Goal: Check status: Check status

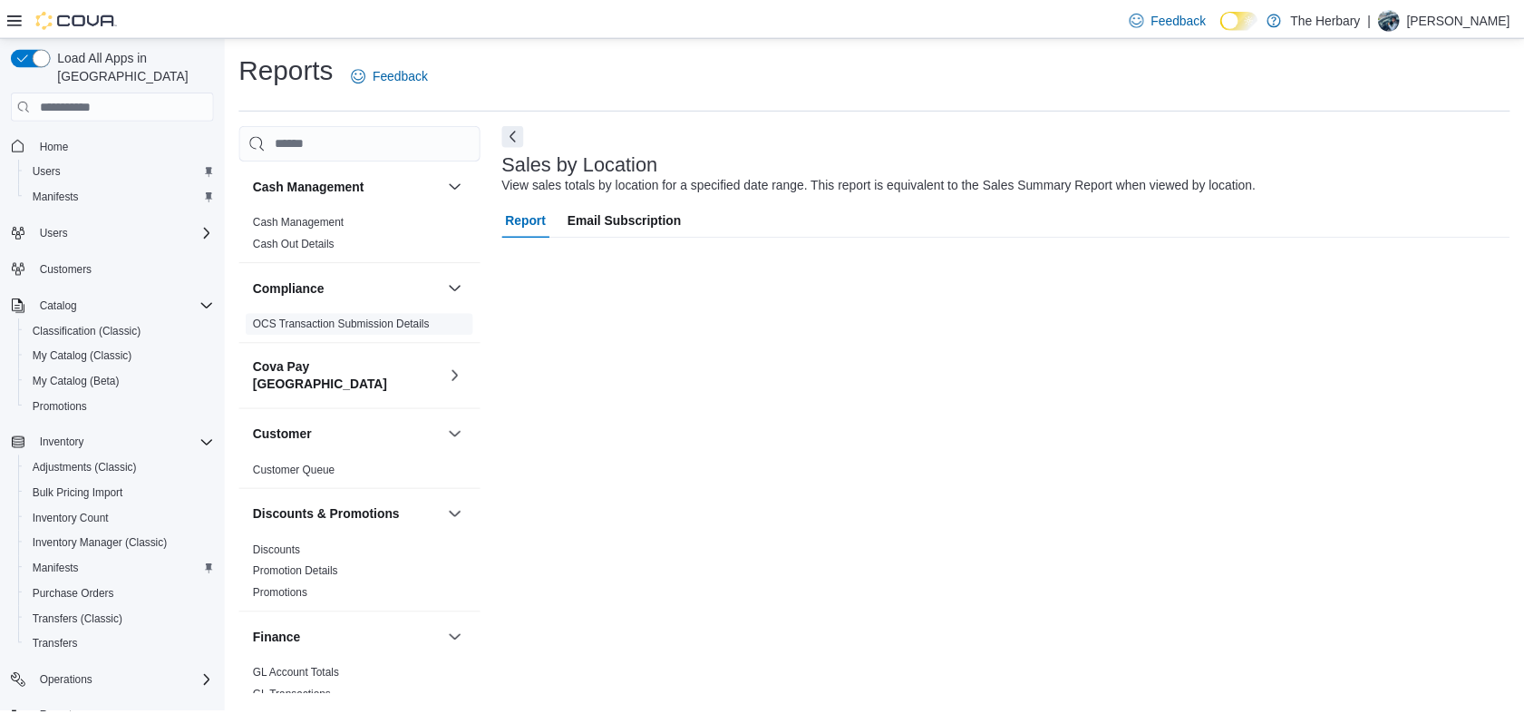
scroll to position [158, 0]
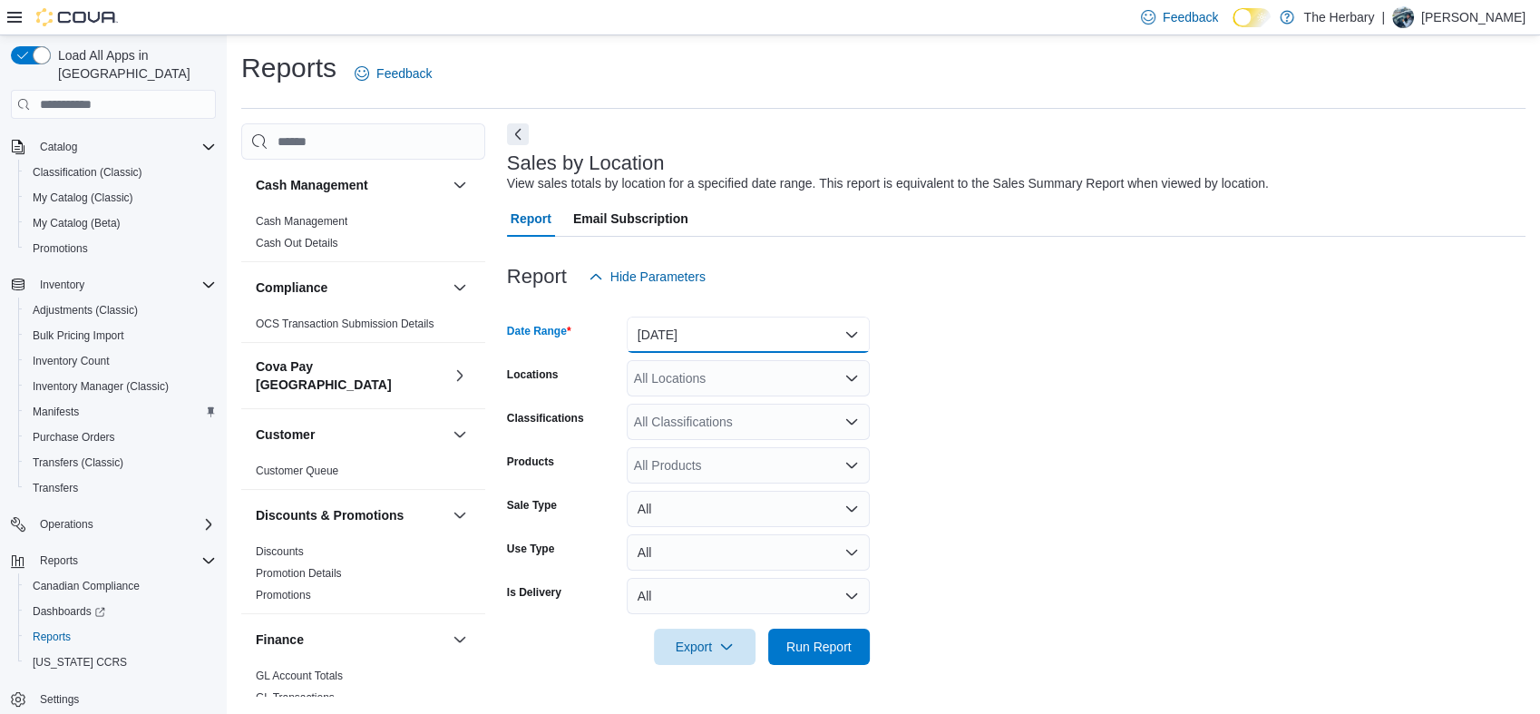
click at [798, 326] on button "[DATE]" at bounding box center [748, 334] width 243 height 36
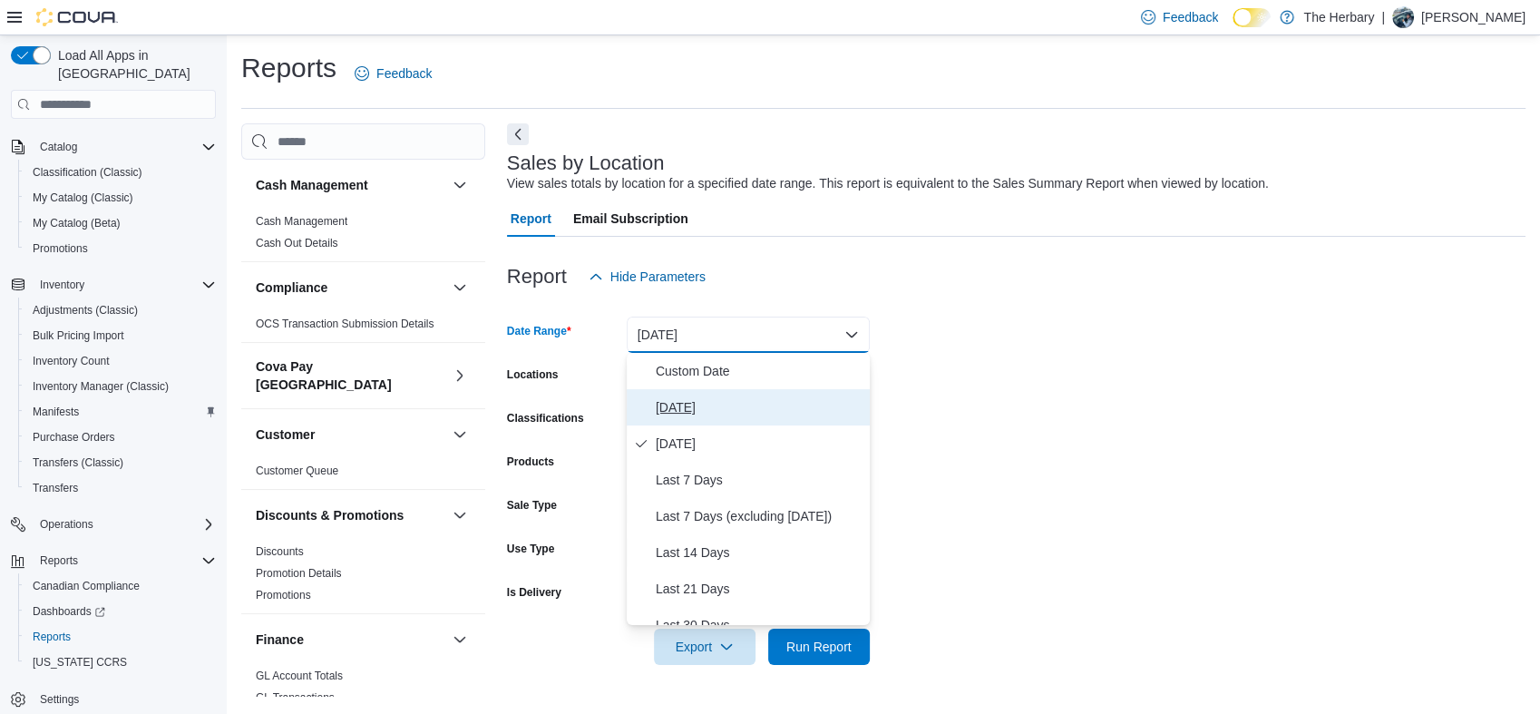
click at [676, 402] on span "[DATE]" at bounding box center [759, 407] width 207 height 22
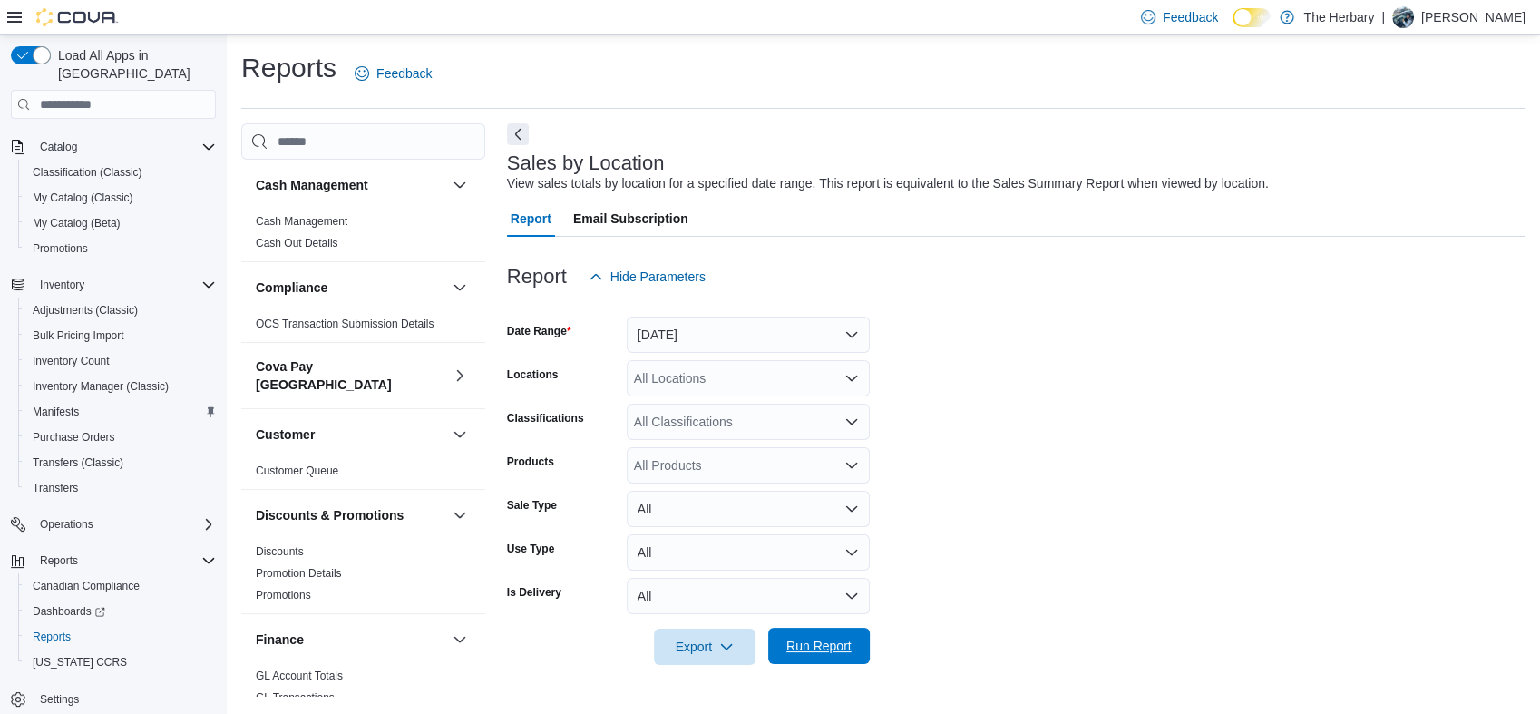
drag, startPoint x: 827, startPoint y: 637, endPoint x: 813, endPoint y: 660, distance: 27.7
click at [813, 660] on span "Run Report" at bounding box center [819, 646] width 80 height 36
click at [784, 377] on div "All Locations" at bounding box center [748, 378] width 243 height 36
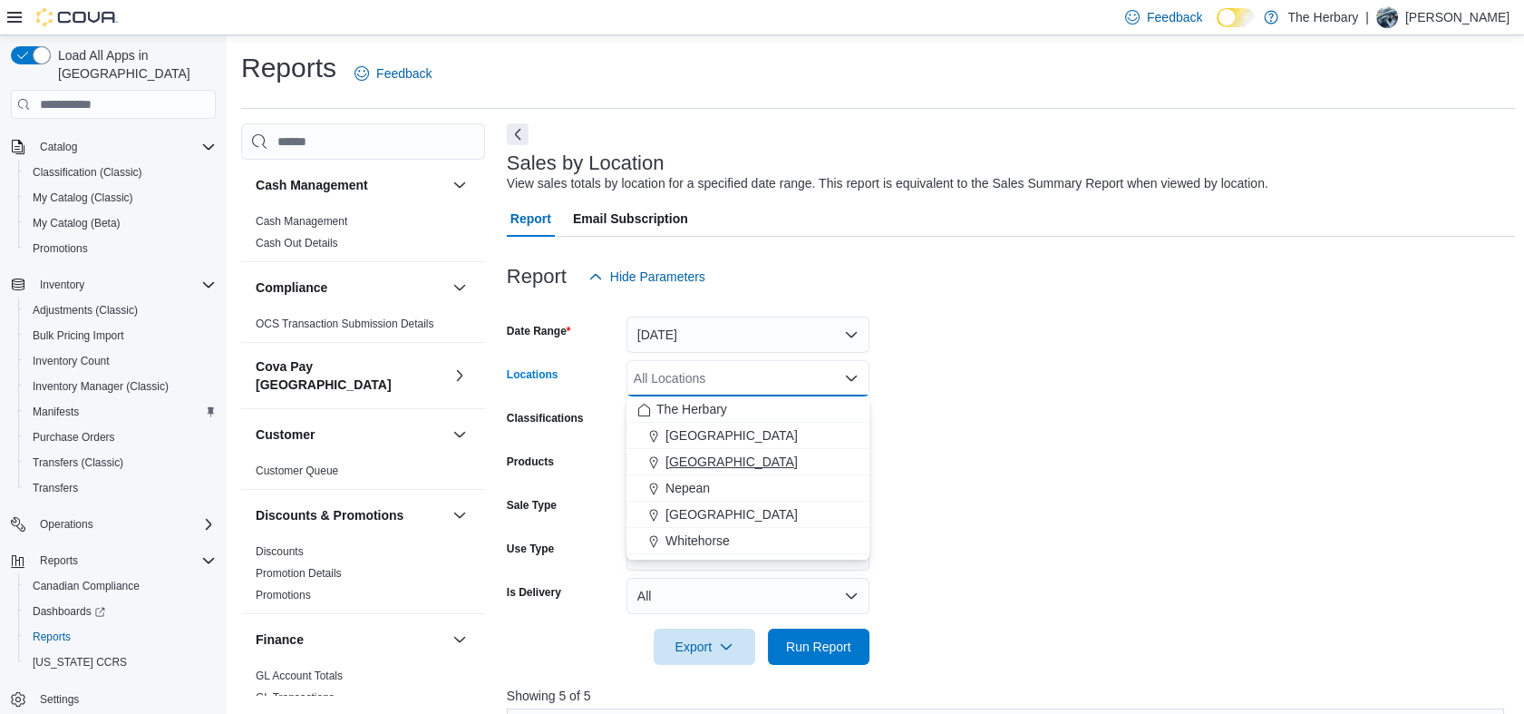
click at [684, 470] on span "[GEOGRAPHIC_DATA]" at bounding box center [732, 462] width 132 height 18
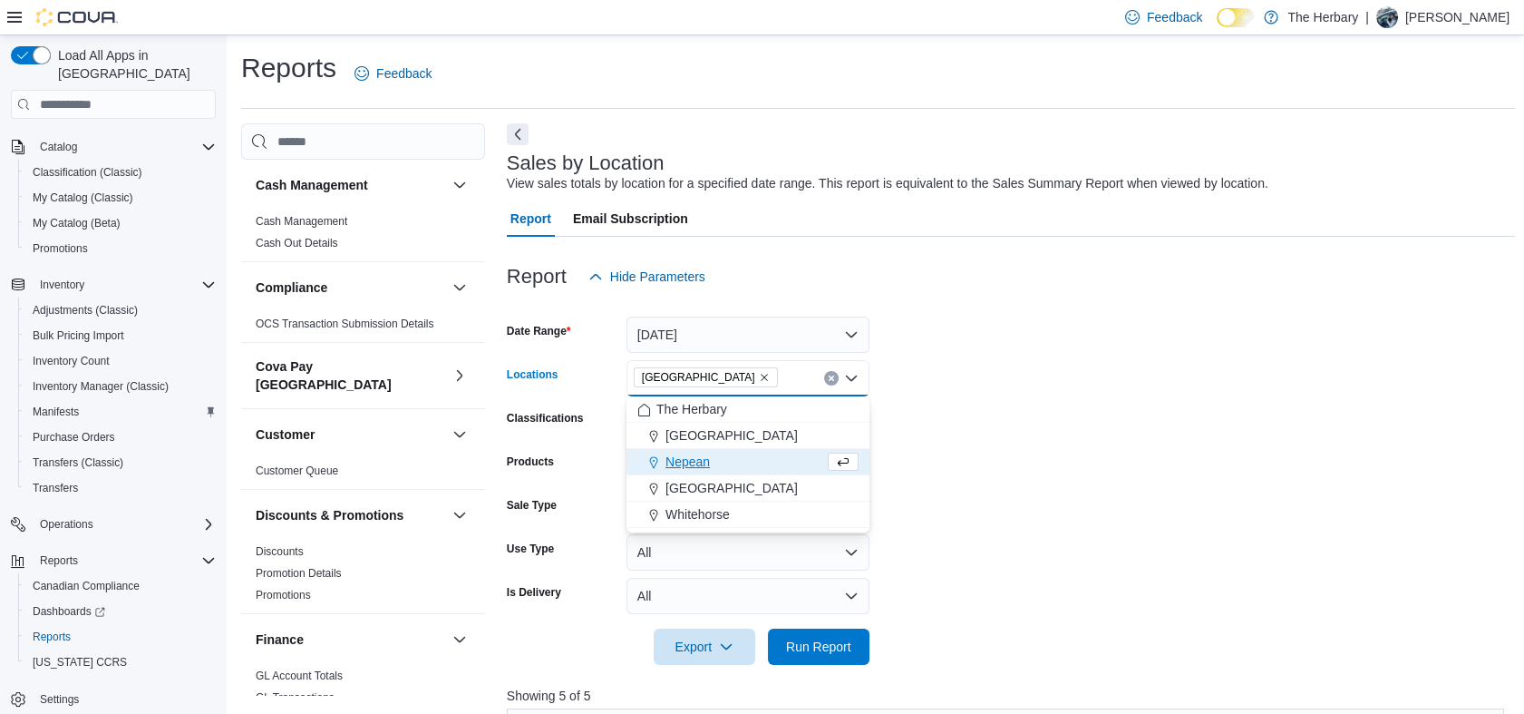
click at [1023, 399] on form "Date Range [DATE] Locations [GEOGRAPHIC_DATA] Combo box. Selected. [GEOGRAPHIC_…" at bounding box center [1011, 480] width 1008 height 370
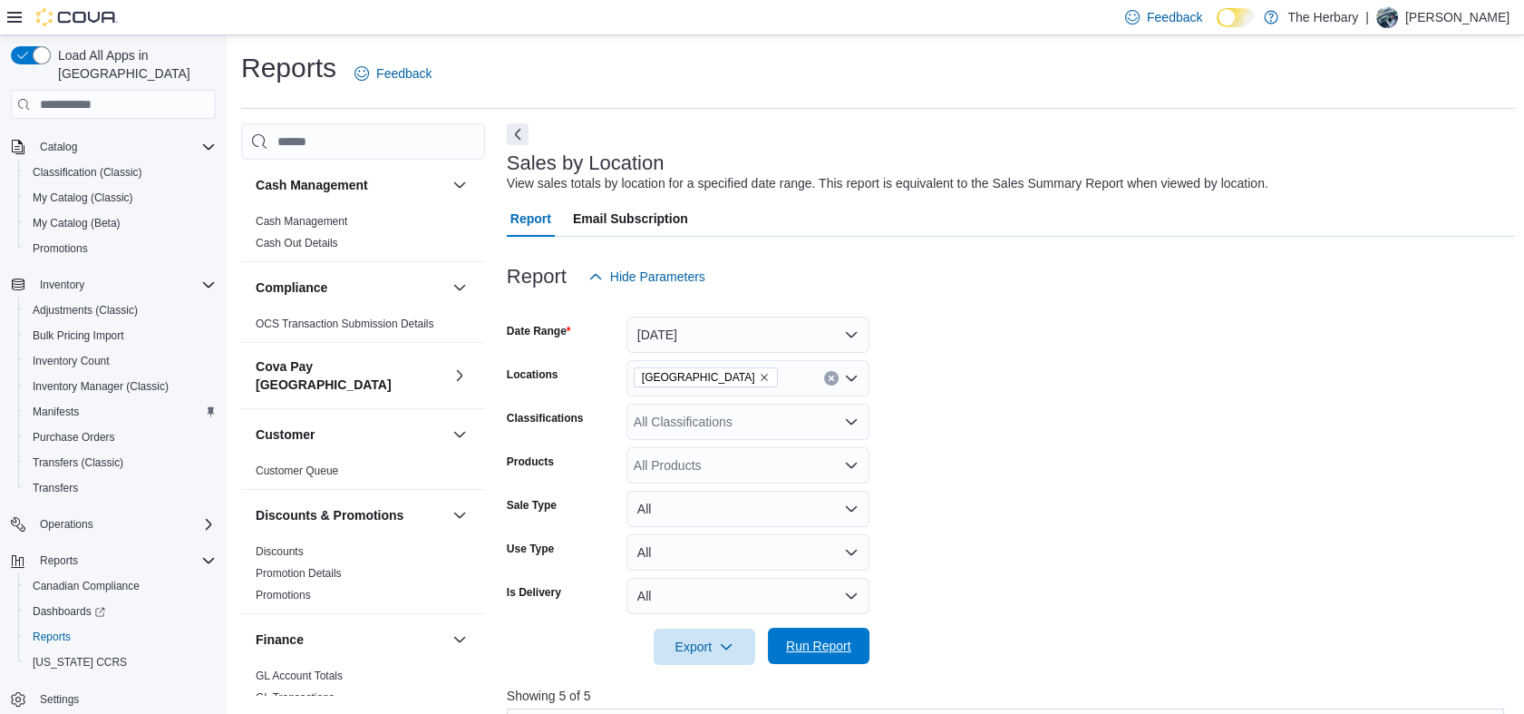
click at [842, 633] on span "Run Report" at bounding box center [819, 646] width 80 height 36
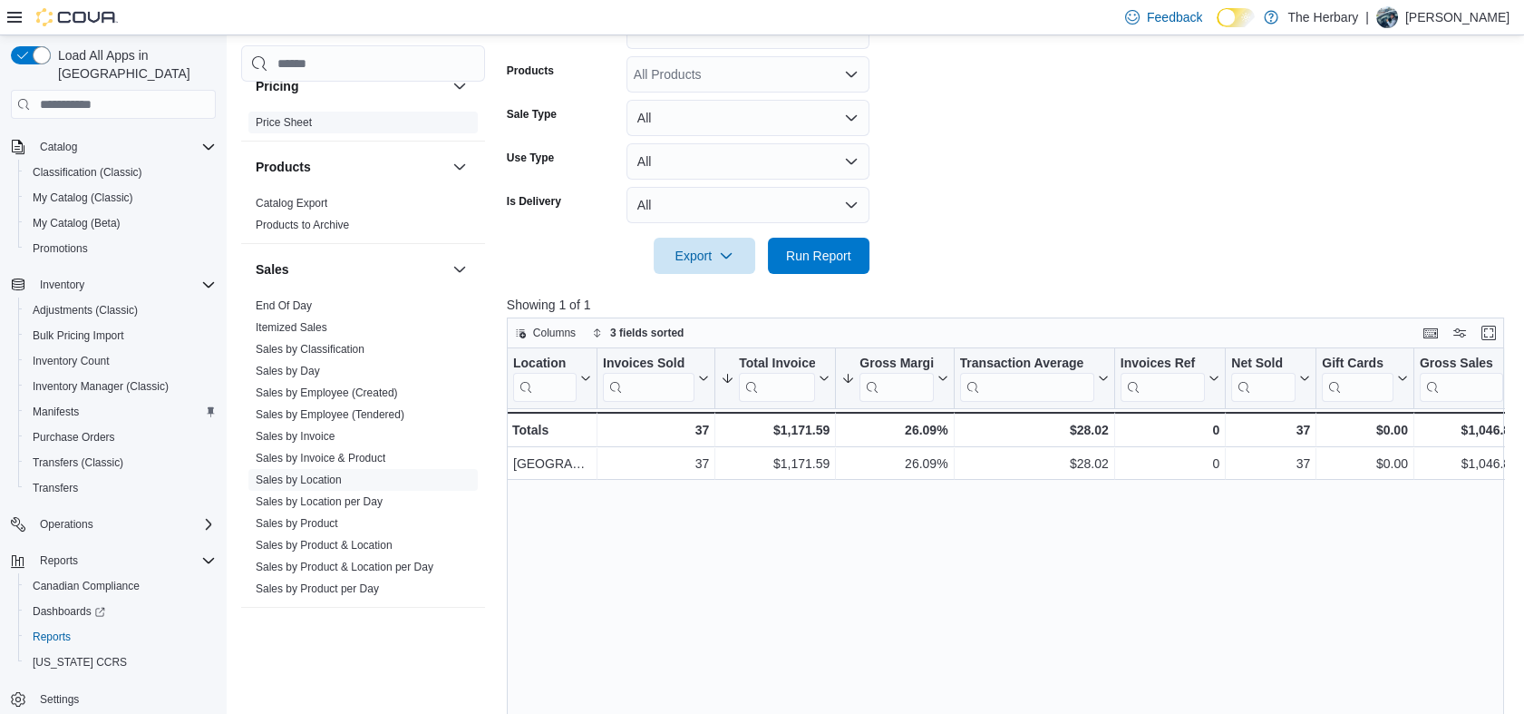
scroll to position [1088, 0]
click at [310, 466] on link "Sales by Location" at bounding box center [299, 472] width 86 height 13
click at [329, 466] on link "Sales by Location" at bounding box center [299, 472] width 86 height 13
click at [319, 466] on link "Sales by Location" at bounding box center [299, 472] width 86 height 13
click at [800, 268] on span "Run Report" at bounding box center [819, 255] width 80 height 36
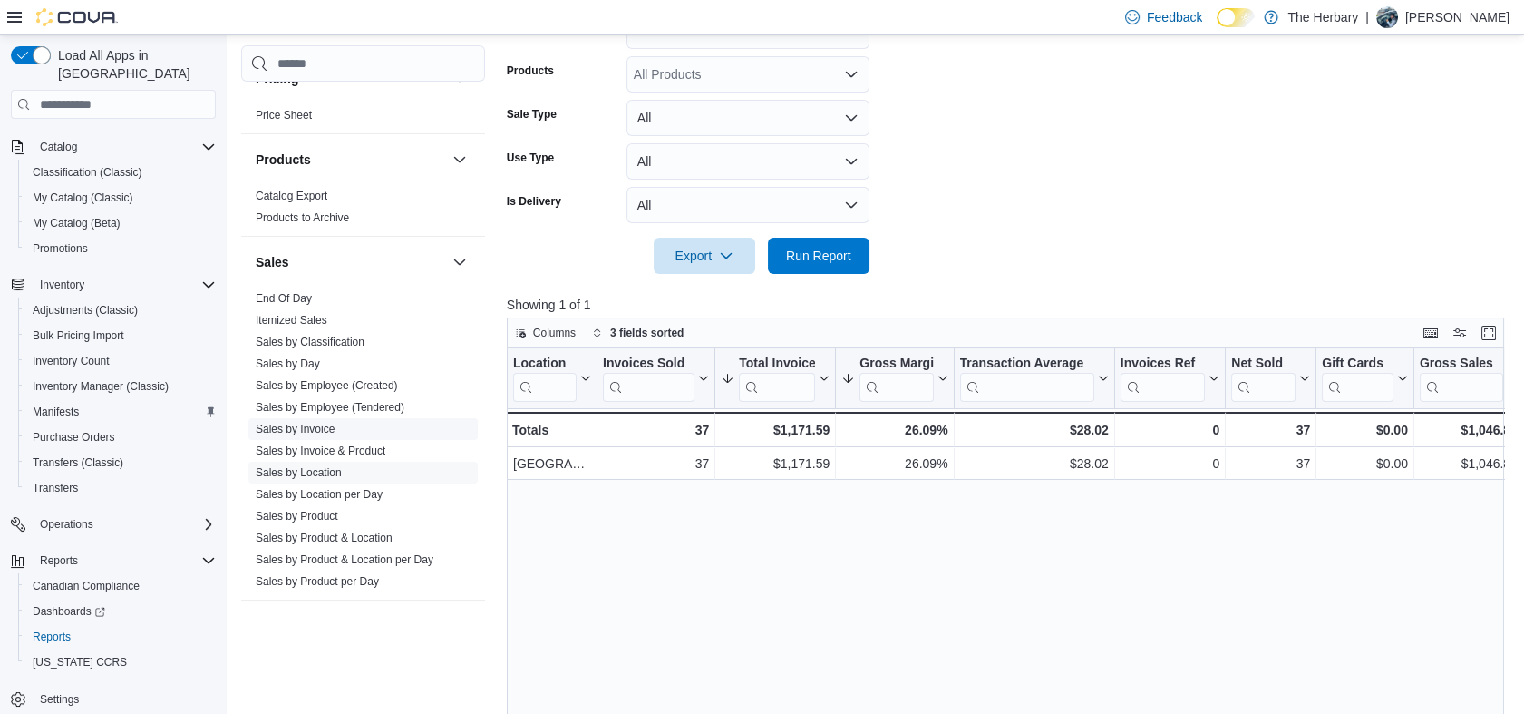
click at [319, 423] on link "Sales by Invoice" at bounding box center [295, 429] width 79 height 13
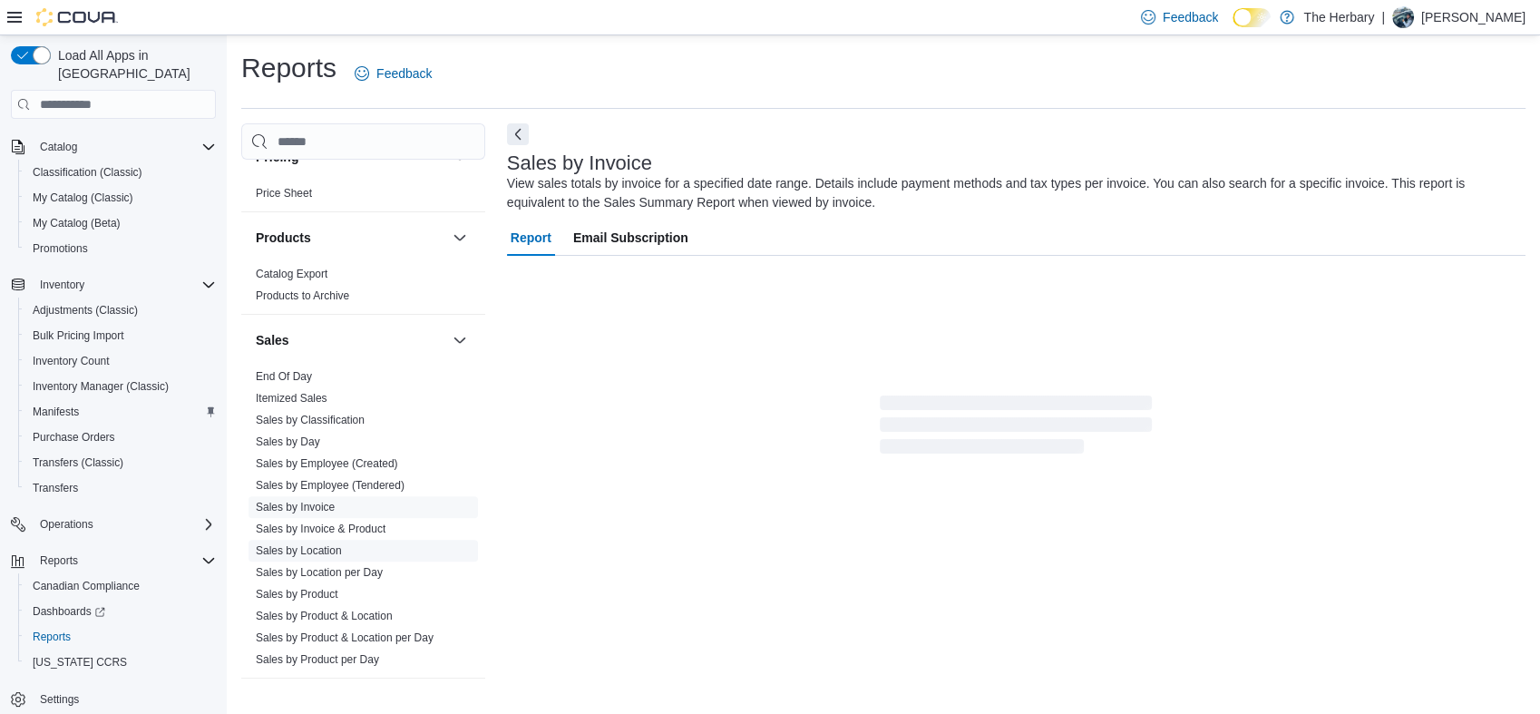
click at [327, 543] on span "Sales by Location" at bounding box center [299, 550] width 86 height 15
click at [328, 544] on link "Sales by Location" at bounding box center [299, 550] width 86 height 13
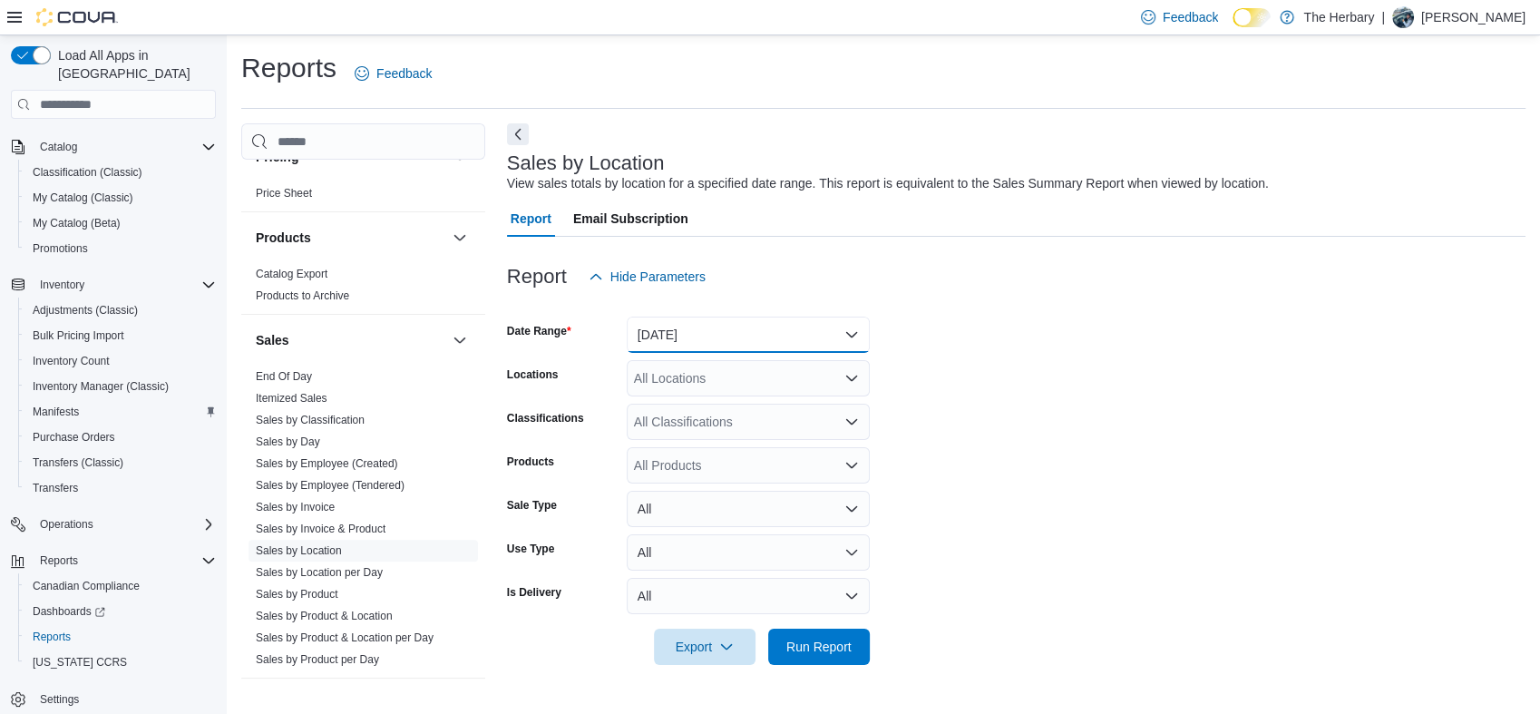
click at [720, 336] on button "[DATE]" at bounding box center [748, 334] width 243 height 36
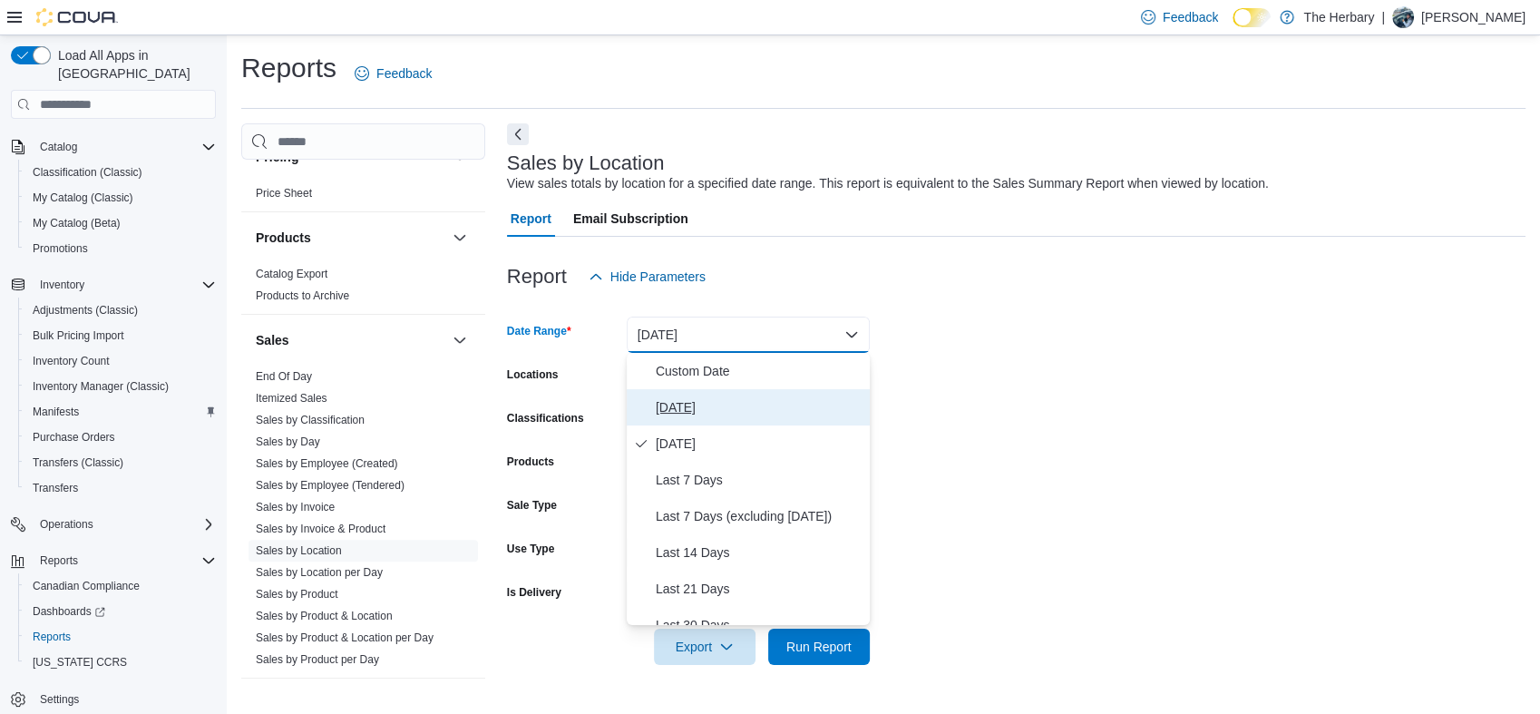
click at [658, 419] on button "[DATE]" at bounding box center [748, 407] width 243 height 36
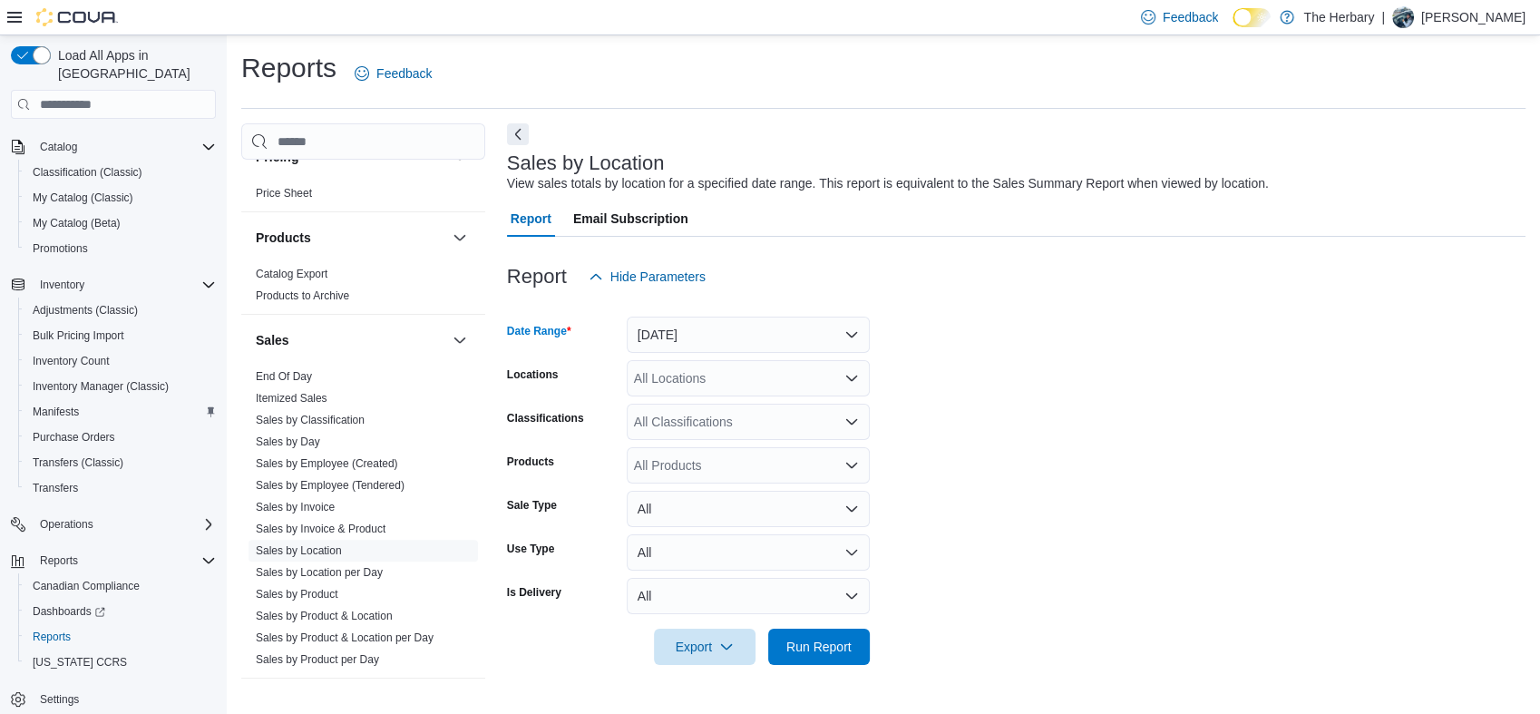
click at [803, 616] on div at bounding box center [1016, 621] width 1018 height 15
click at [805, 641] on span "Run Report" at bounding box center [818, 646] width 65 height 18
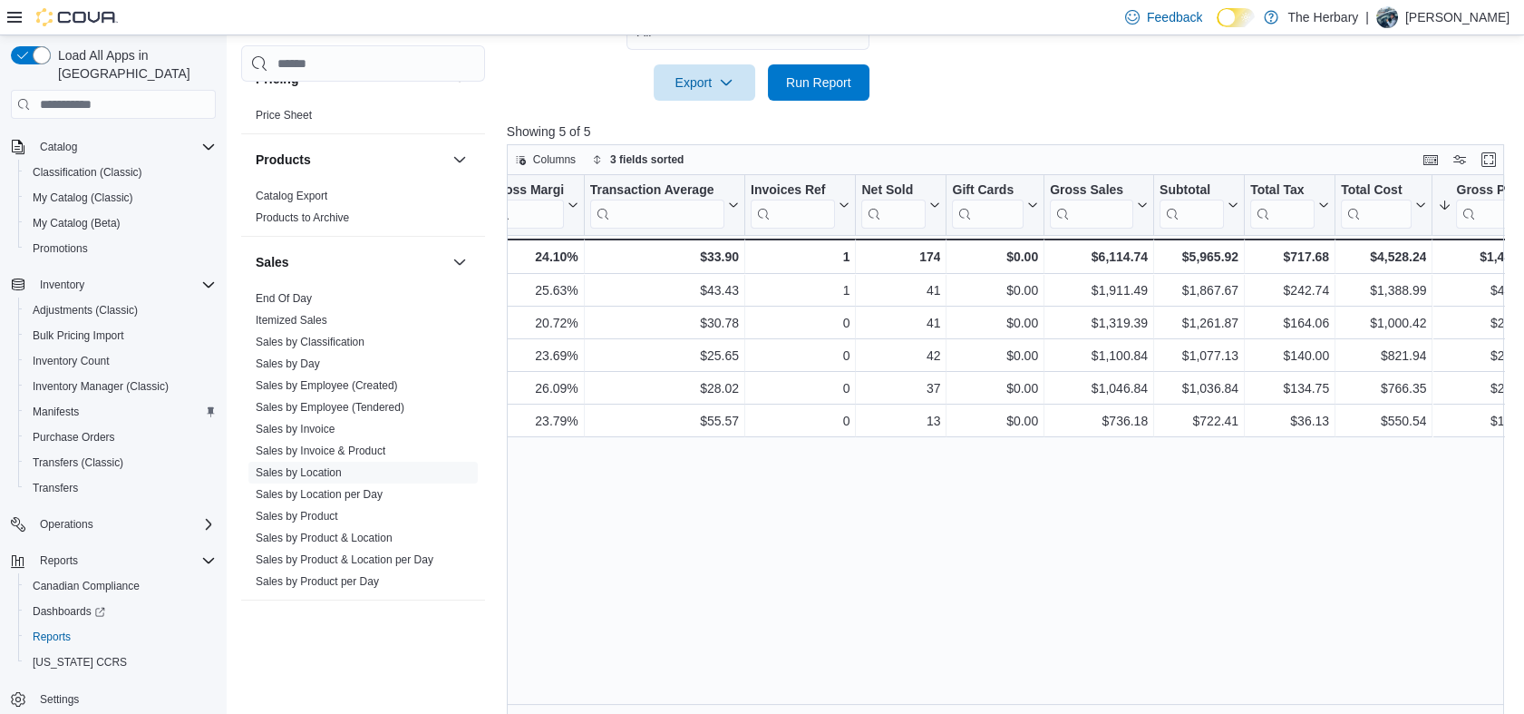
scroll to position [0, 430]
